Goal: Task Accomplishment & Management: Use online tool/utility

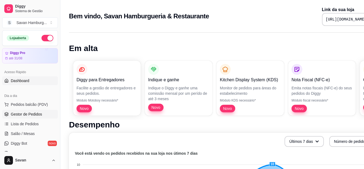
click at [26, 115] on span "Gestor de Pedidos" at bounding box center [26, 113] width 31 height 5
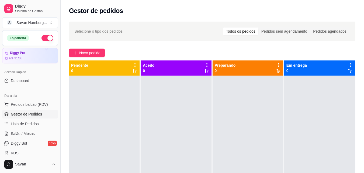
click at [58, 73] on button "Toggle Sidebar" at bounding box center [60, 86] width 4 height 173
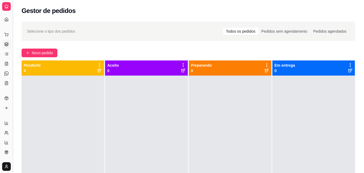
drag, startPoint x: 14, startPoint y: 73, endPoint x: 12, endPoint y: 84, distance: 10.7
click at [12, 84] on button "Toggle Sidebar" at bounding box center [13, 86] width 4 height 173
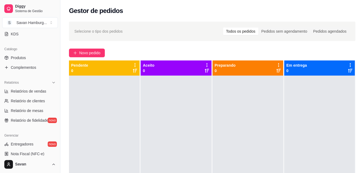
scroll to position [127, 0]
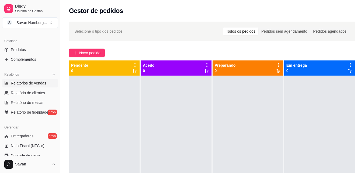
click at [43, 85] on span "Relatórios de vendas" at bounding box center [29, 82] width 36 height 5
select select "ALL"
select select "0"
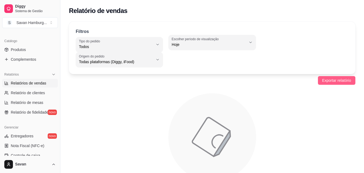
click at [337, 81] on span "Exportar relatório" at bounding box center [336, 80] width 29 height 6
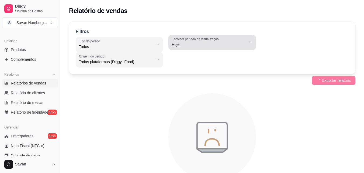
click at [224, 43] on span "Hoje" at bounding box center [209, 44] width 74 height 5
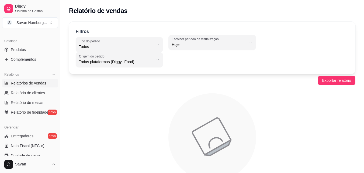
click at [185, 67] on span "Ontem" at bounding box center [209, 66] width 70 height 5
type input "1"
select select "1"
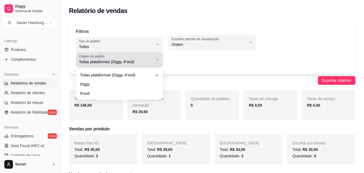
click at [151, 60] on span "Todas plataformas (Diggy, iFood)" at bounding box center [116, 61] width 74 height 5
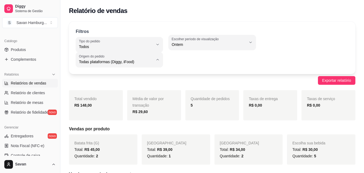
click at [108, 87] on li "Diggy" at bounding box center [120, 83] width 80 height 8
type input "DIGGY"
select select "DIGGY"
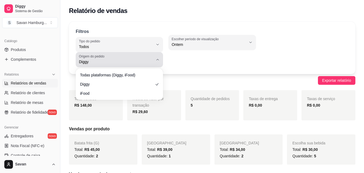
click at [117, 63] on span "Diggy" at bounding box center [116, 61] width 74 height 5
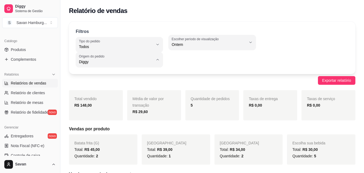
click at [101, 92] on span "iFood" at bounding box center [117, 92] width 70 height 5
type input "IFOOD"
select select "IFOOD"
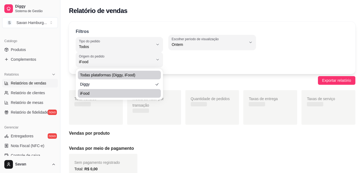
scroll to position [5, 0]
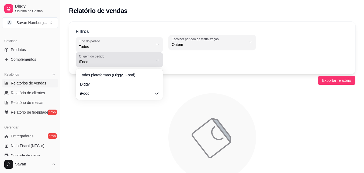
click at [108, 61] on span "iFood" at bounding box center [116, 61] width 74 height 5
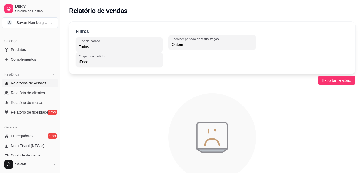
click at [100, 85] on span "Diggy" at bounding box center [117, 83] width 70 height 5
type input "DIGGY"
select select "DIGGY"
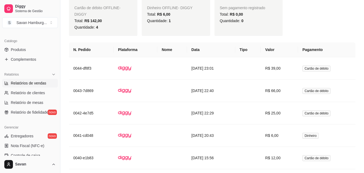
scroll to position [180, 0]
